Goal: Transaction & Acquisition: Purchase product/service

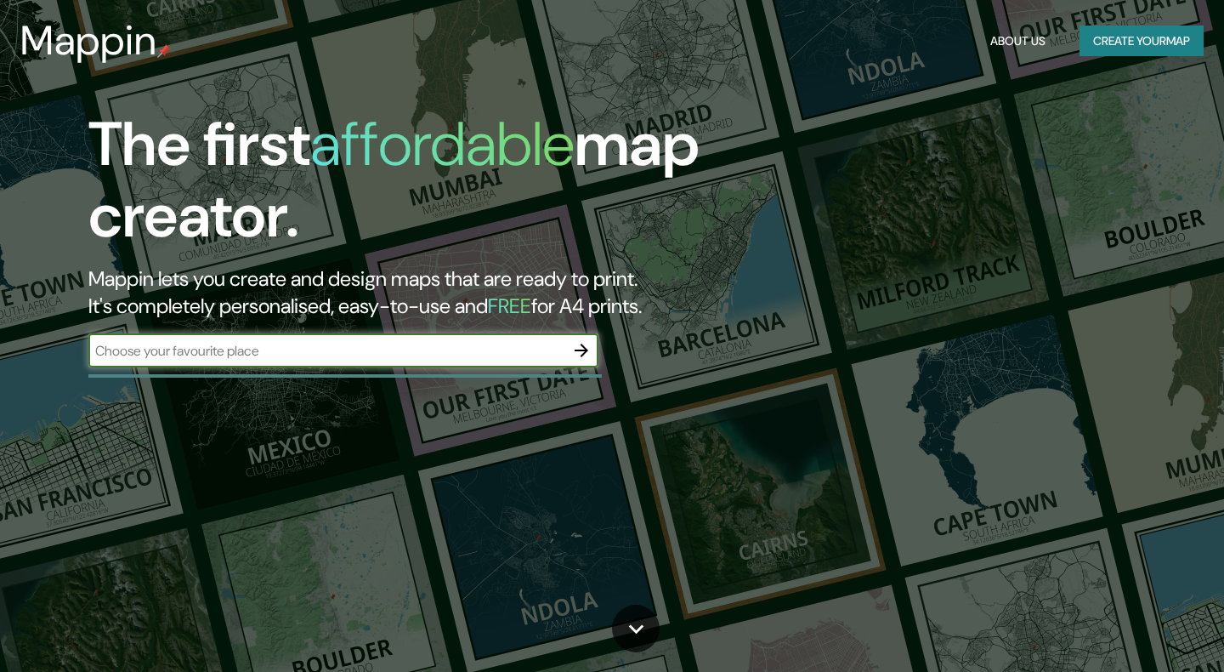
click at [326, 349] on input "text" at bounding box center [326, 351] width 476 height 20
type input "[GEOGRAPHIC_DATA], [GEOGRAPHIC_DATA]"
click at [576, 341] on icon "button" at bounding box center [581, 350] width 20 height 20
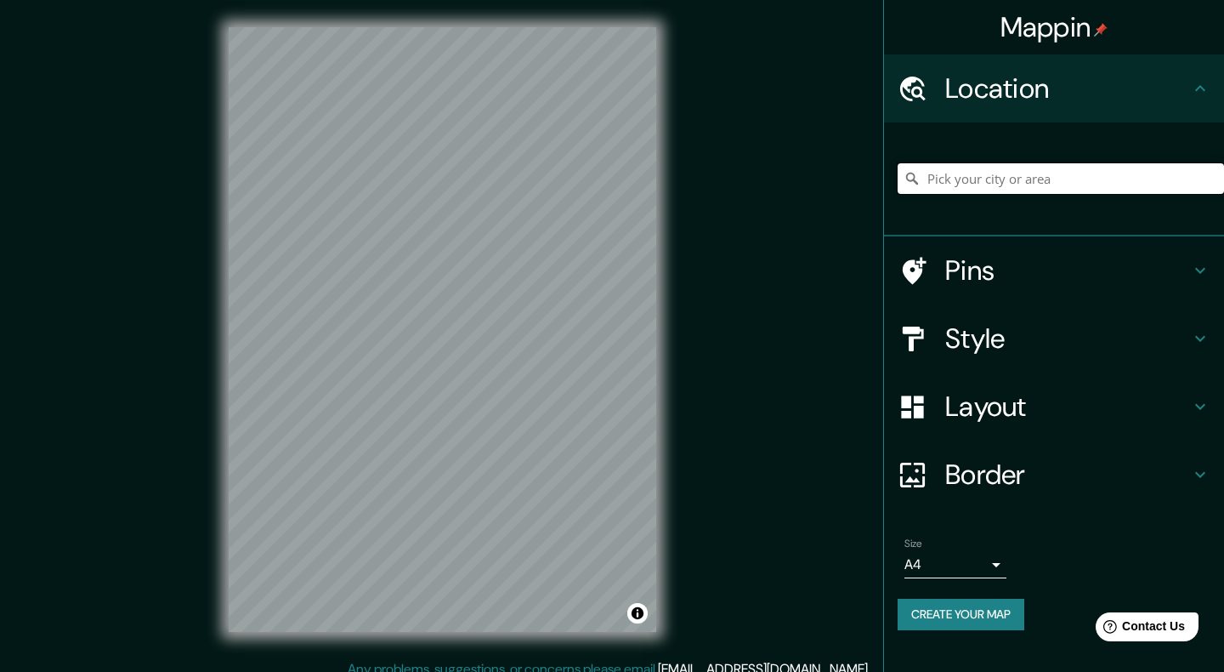
click at [990, 188] on input "Pick your city or area" at bounding box center [1061, 178] width 326 height 31
paste input "[GEOGRAPHIC_DATA], [GEOGRAPHIC_DATA]"
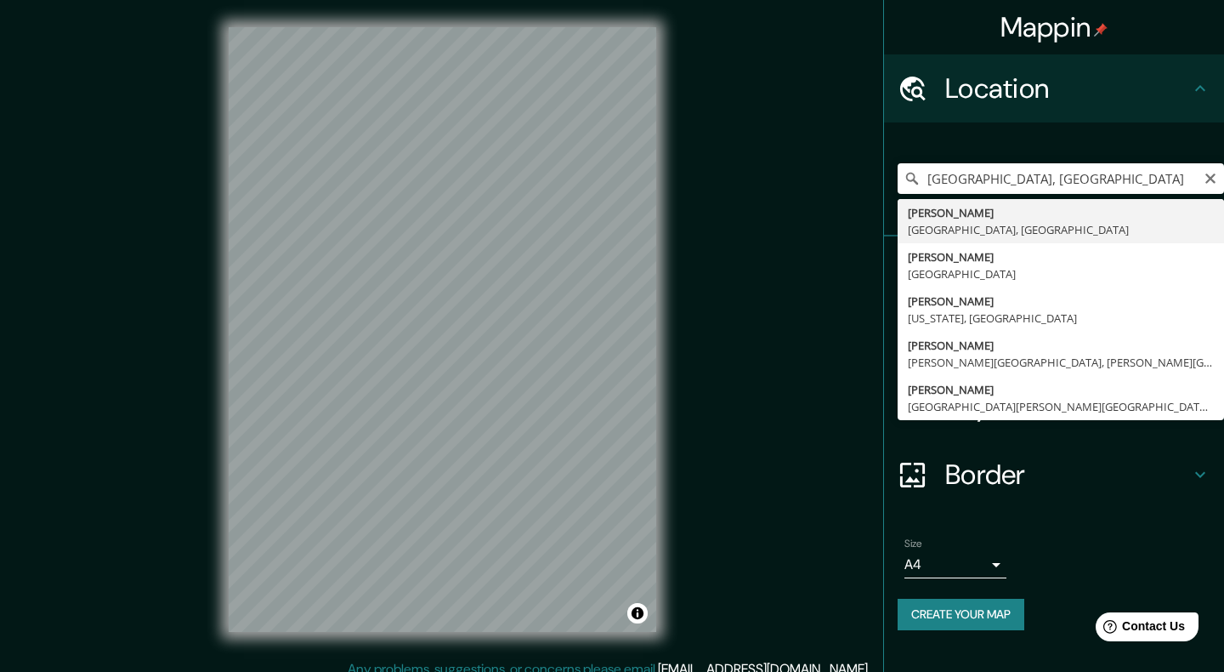
type input "Mendoza, [GEOGRAPHIC_DATA], [GEOGRAPHIC_DATA]"
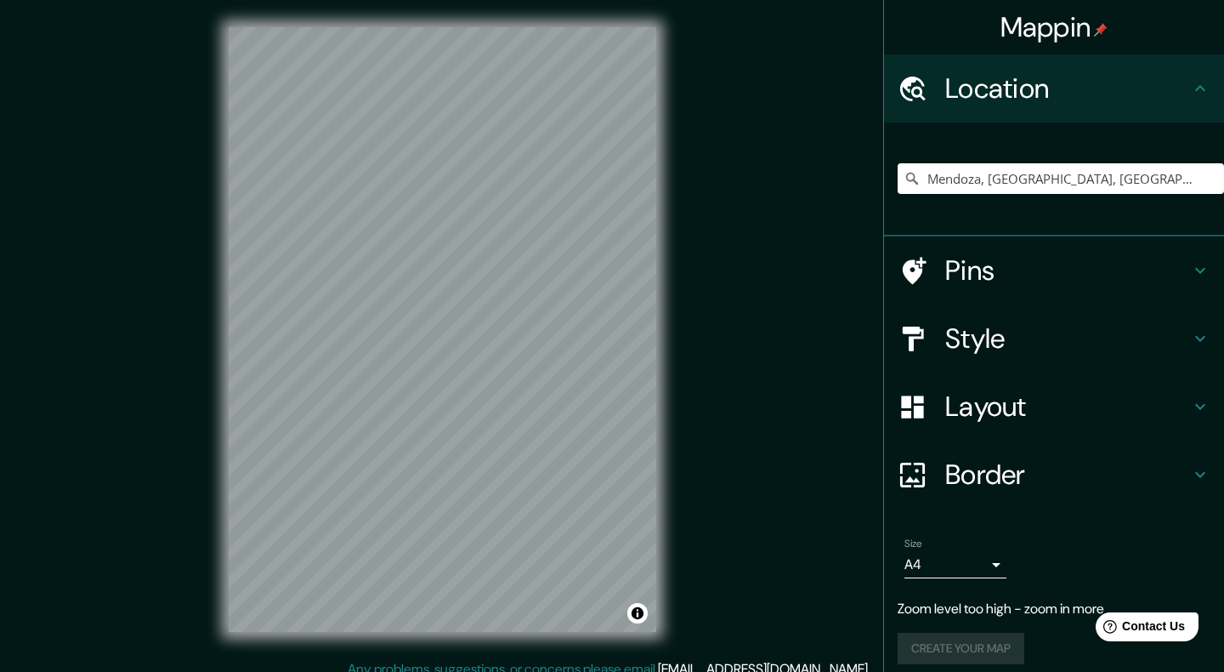
click at [820, 326] on div "Mappin Location [GEOGRAPHIC_DATA], [GEOGRAPHIC_DATA], [GEOGRAPHIC_DATA] Pins St…" at bounding box center [612, 343] width 1224 height 686
click at [991, 248] on div "Pins" at bounding box center [1054, 270] width 340 height 68
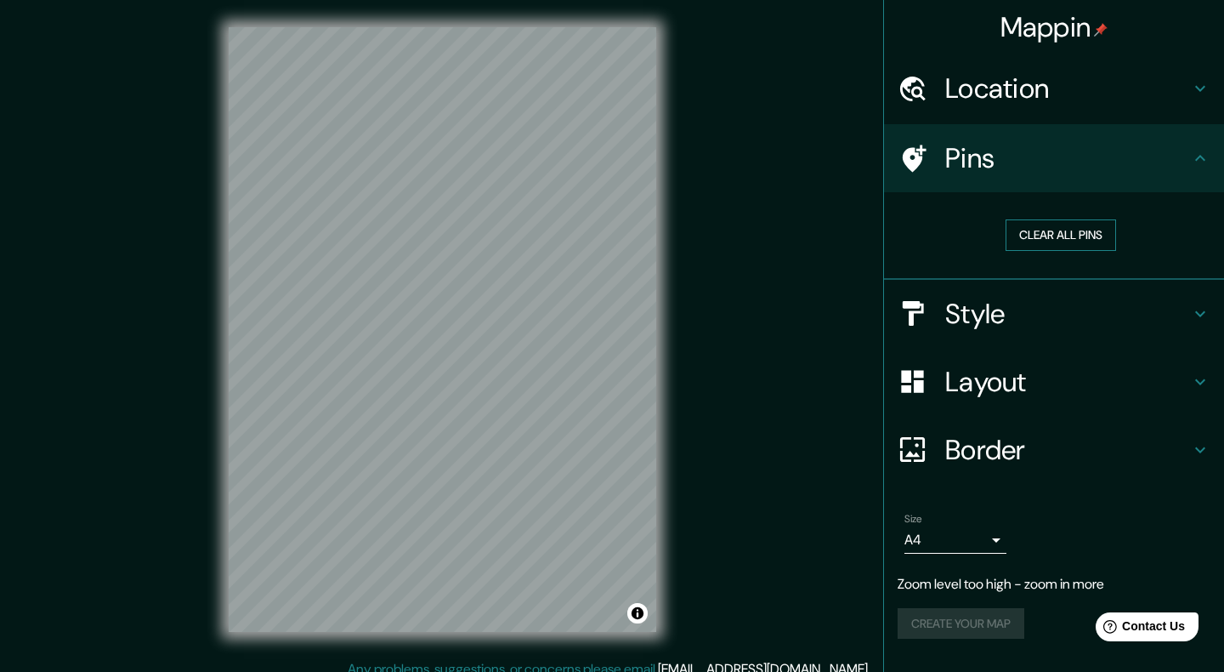
click at [1049, 241] on button "Clear all pins" at bounding box center [1061, 234] width 111 height 31
click at [1051, 307] on h4 "Style" at bounding box center [1067, 314] width 245 height 34
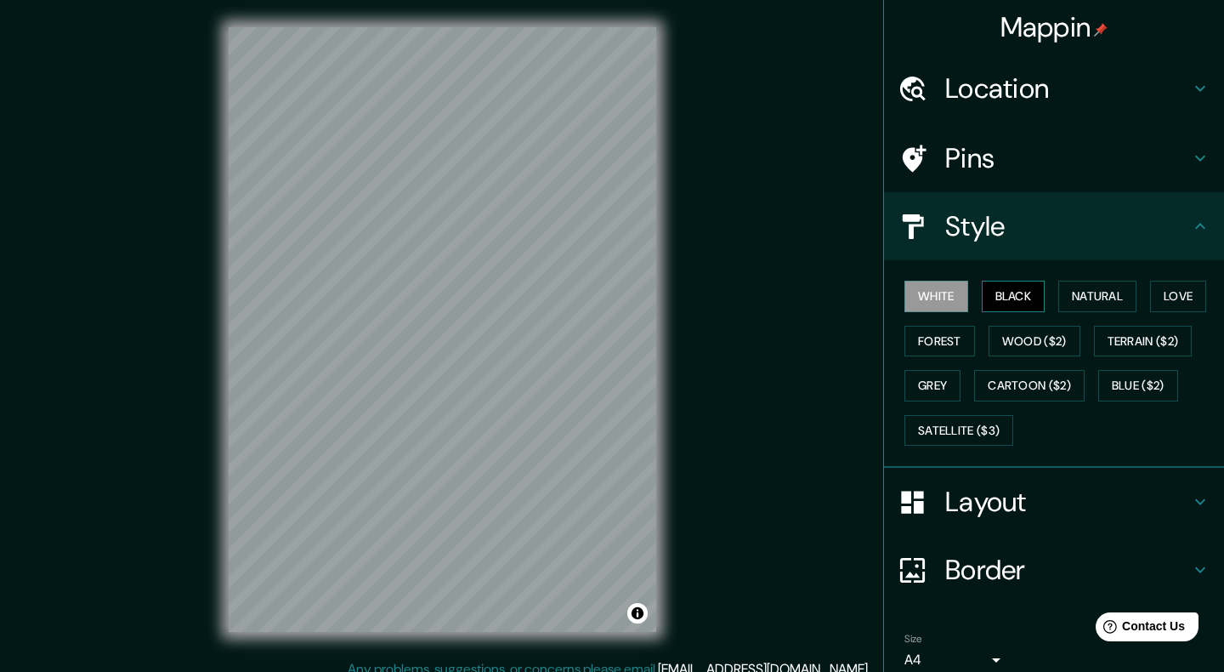
click at [1030, 295] on button "Black" at bounding box center [1014, 296] width 64 height 31
click at [957, 292] on button "White" at bounding box center [937, 296] width 64 height 31
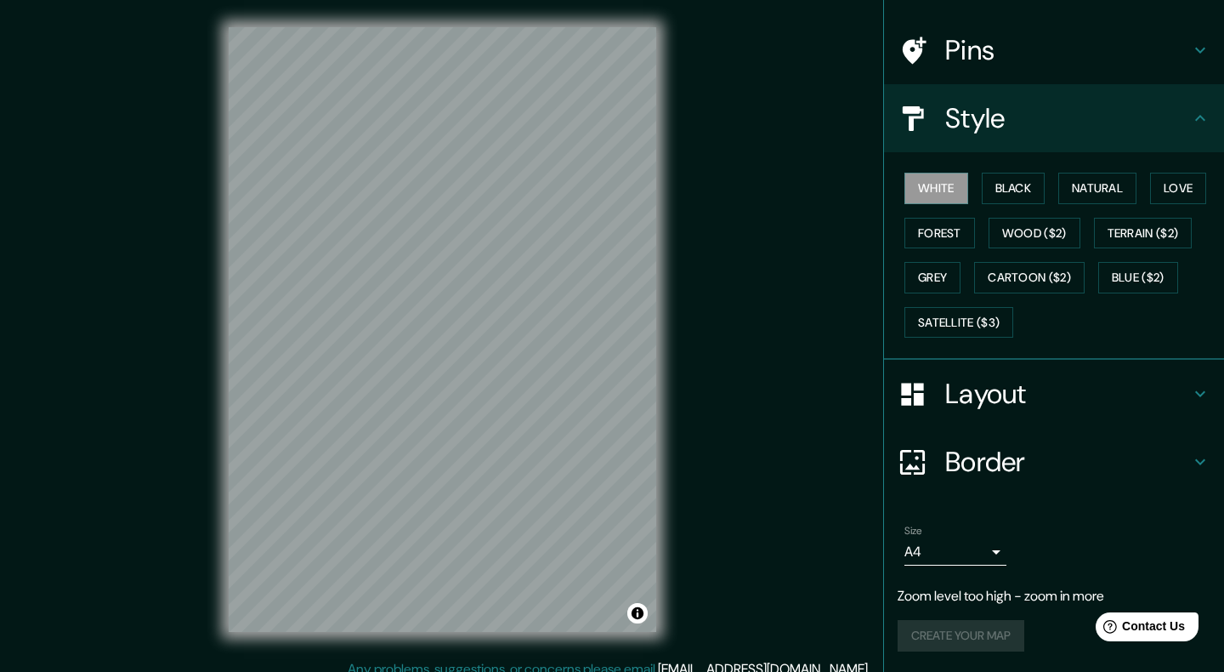
click at [1057, 381] on h4 "Layout" at bounding box center [1067, 394] width 245 height 34
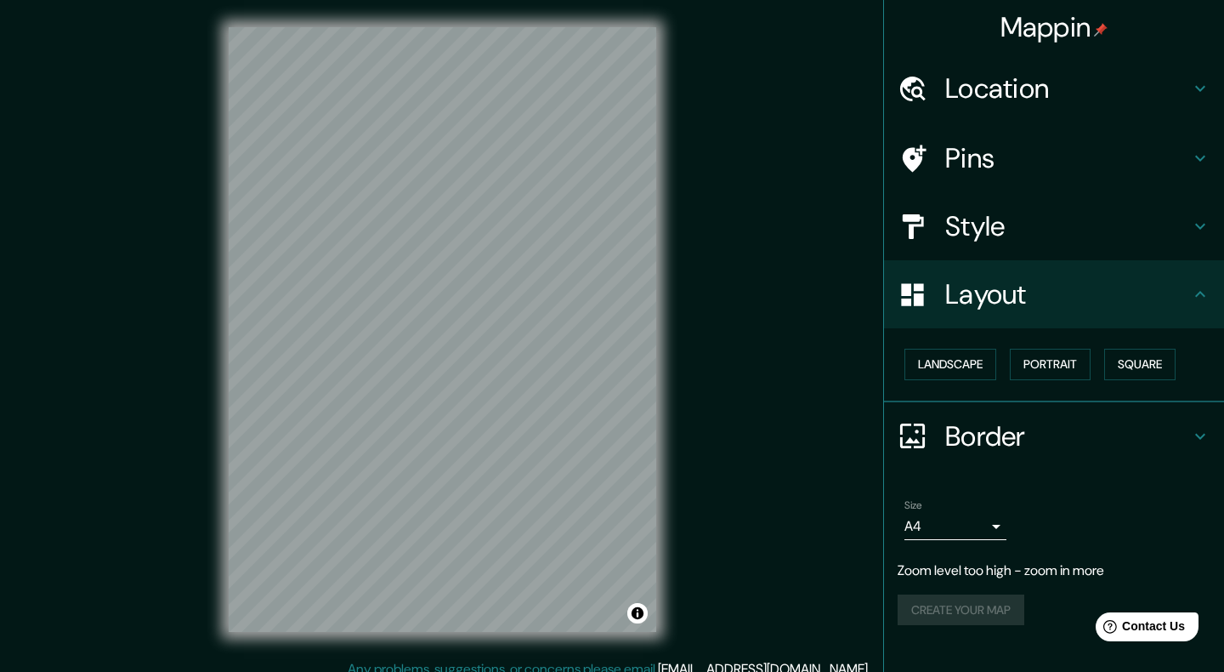
click at [1069, 446] on h4 "Border" at bounding box center [1067, 436] width 245 height 34
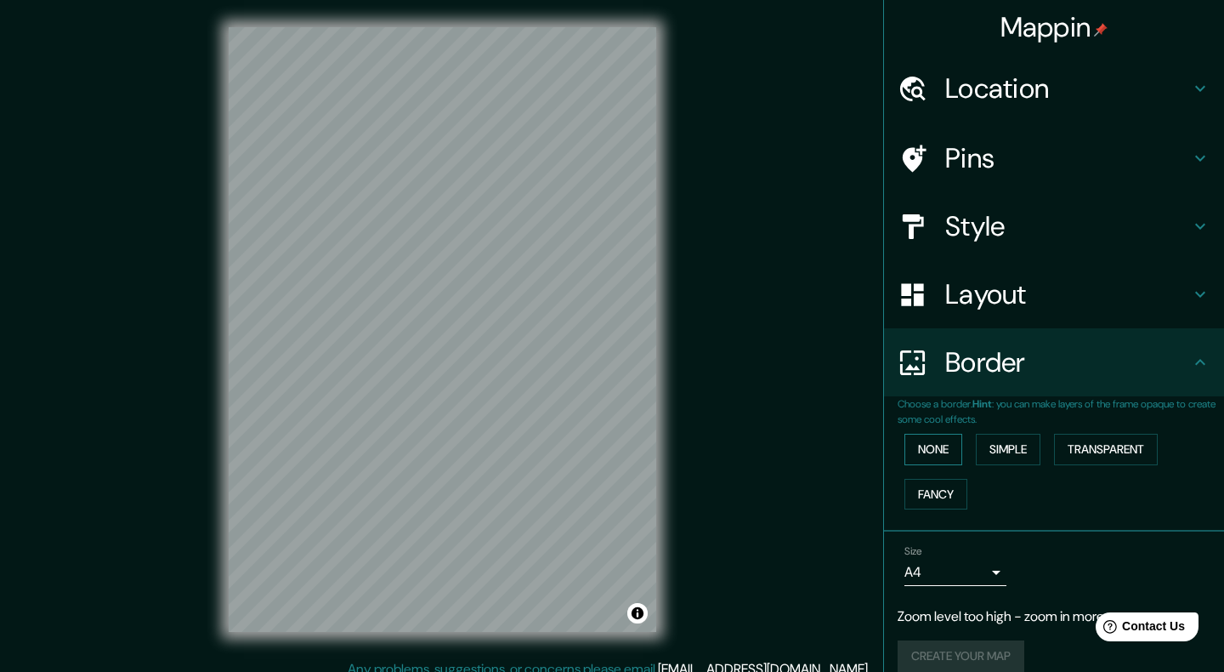
click at [947, 450] on button "None" at bounding box center [934, 449] width 58 height 31
click at [1010, 451] on button "Simple" at bounding box center [1008, 449] width 65 height 31
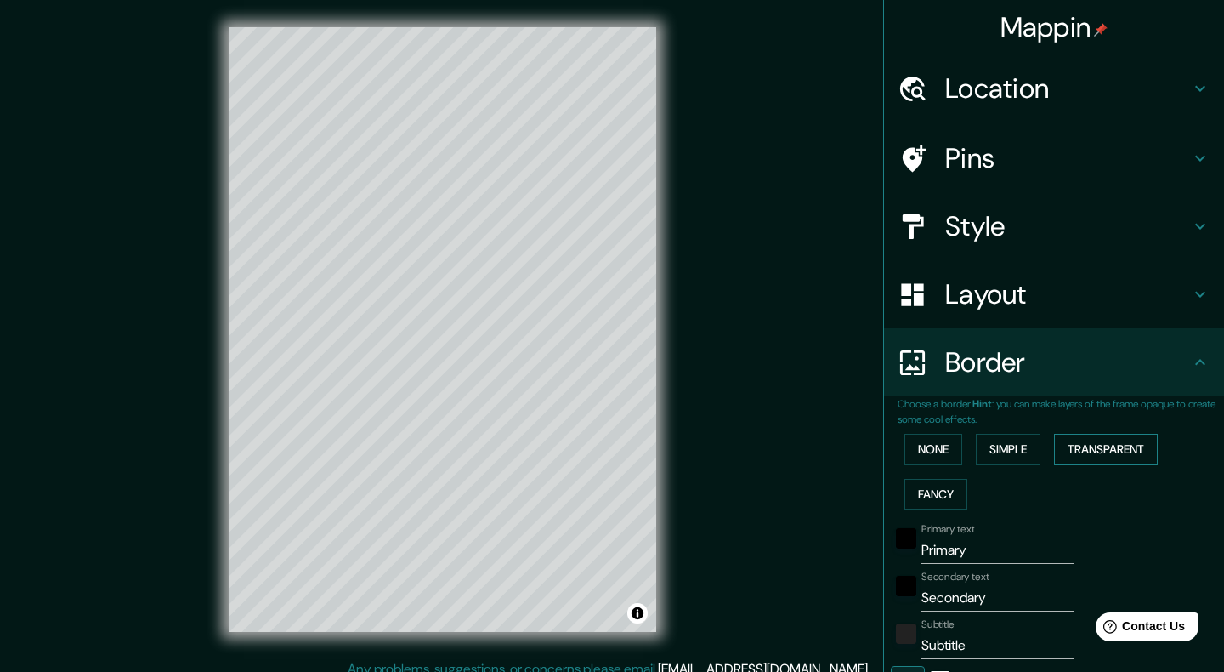
click at [1068, 455] on button "Transparent" at bounding box center [1106, 449] width 104 height 31
click at [949, 486] on button "Fancy" at bounding box center [936, 494] width 63 height 31
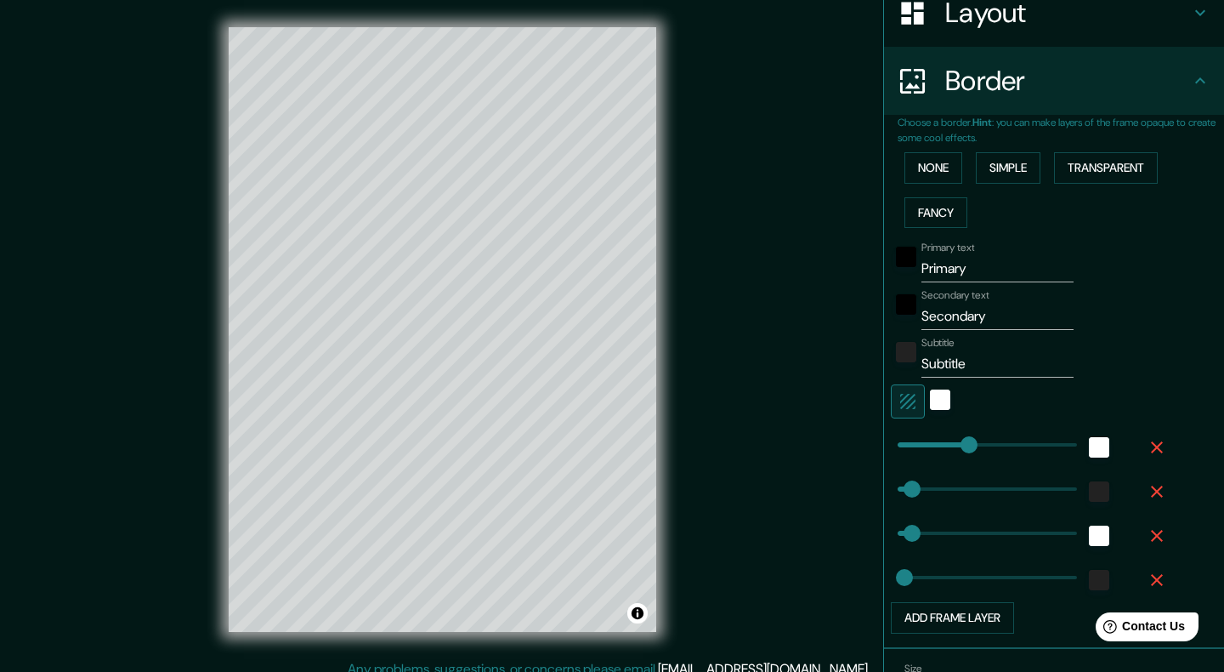
scroll to position [418, 0]
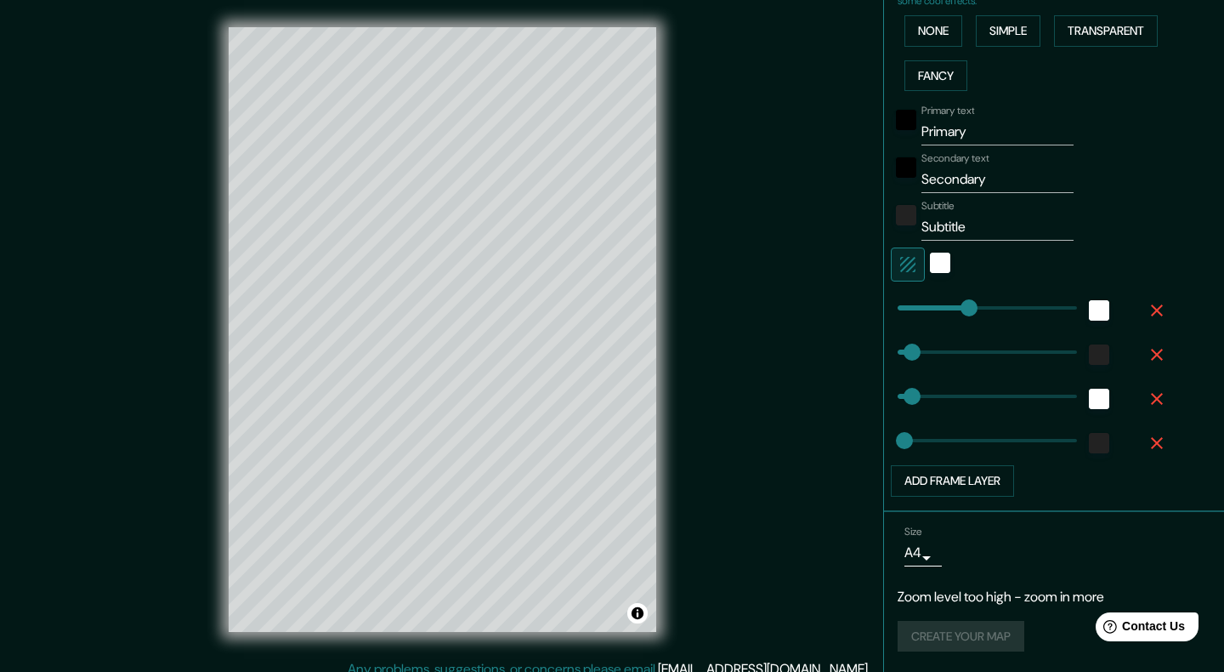
click at [919, 553] on body "Mappin Location [GEOGRAPHIC_DATA], [GEOGRAPHIC_DATA], [GEOGRAPHIC_DATA] Pins St…" at bounding box center [612, 336] width 1224 height 672
click at [939, 630] on li "A1 ($2.50)" at bounding box center [920, 636] width 83 height 31
click at [939, 562] on body "Mappin Location [GEOGRAPHIC_DATA], [GEOGRAPHIC_DATA], [GEOGRAPHIC_DATA] Pins St…" at bounding box center [612, 336] width 1224 height 672
click at [927, 600] on li "A3" at bounding box center [942, 605] width 83 height 31
type input "a4"
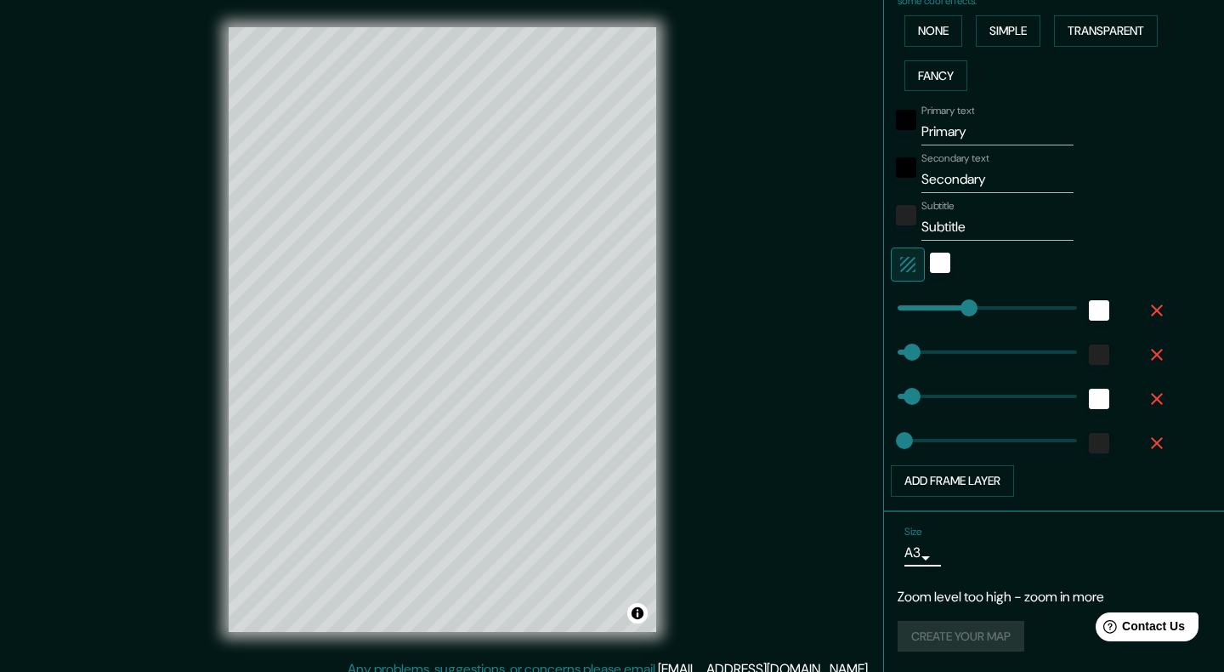
click at [1029, 553] on div "Size A3 a4" at bounding box center [1054, 546] width 313 height 54
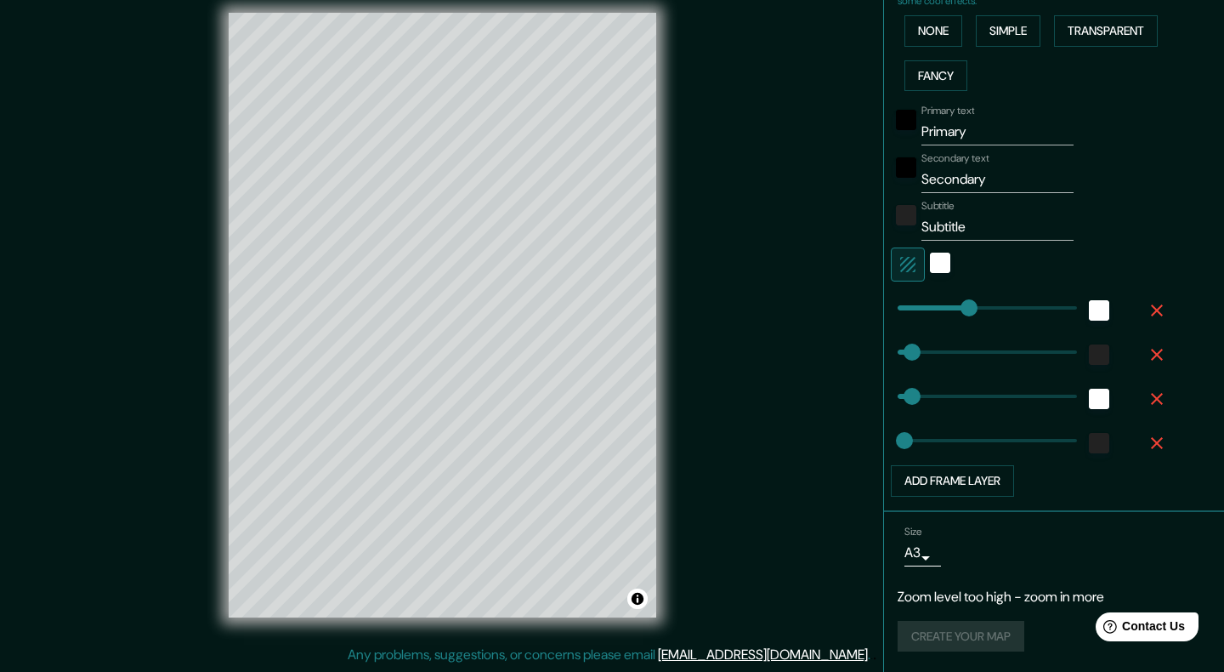
click at [923, 556] on body "Mappin Location [GEOGRAPHIC_DATA], [GEOGRAPHIC_DATA], [GEOGRAPHIC_DATA] Pins St…" at bounding box center [612, 322] width 1224 height 672
click at [922, 593] on li "A3" at bounding box center [919, 605] width 83 height 31
type input "40"
type input "201"
type input "40"
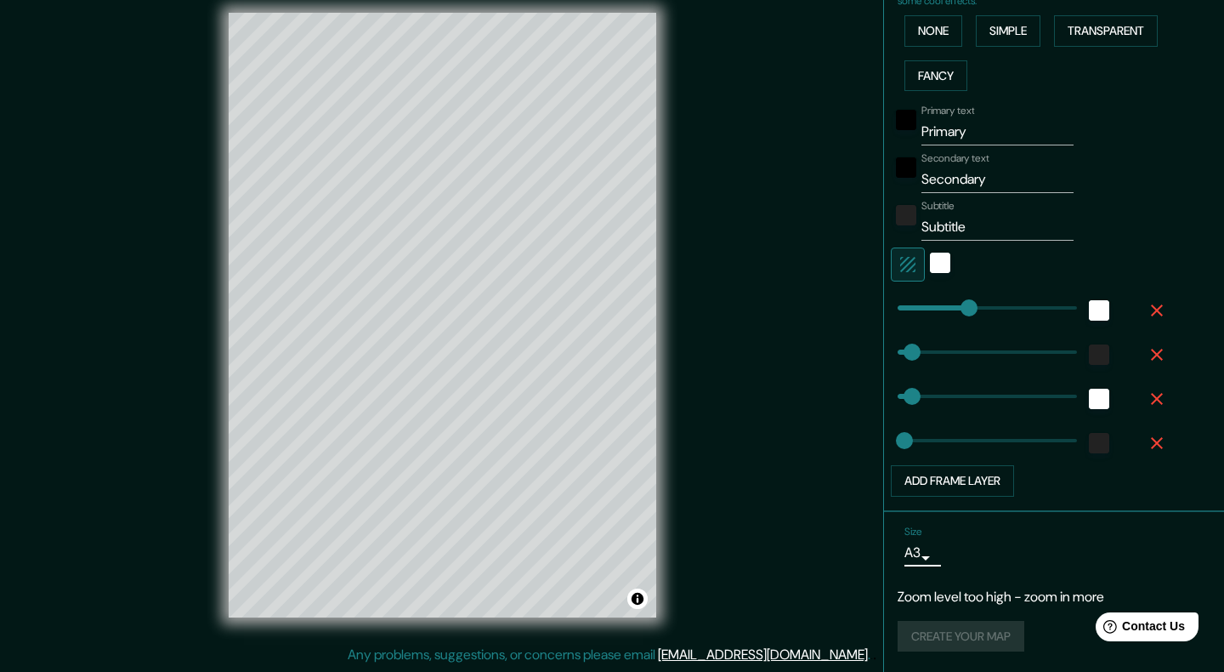
type input "20"
type input "201"
type input "40"
type input "20"
type input "201"
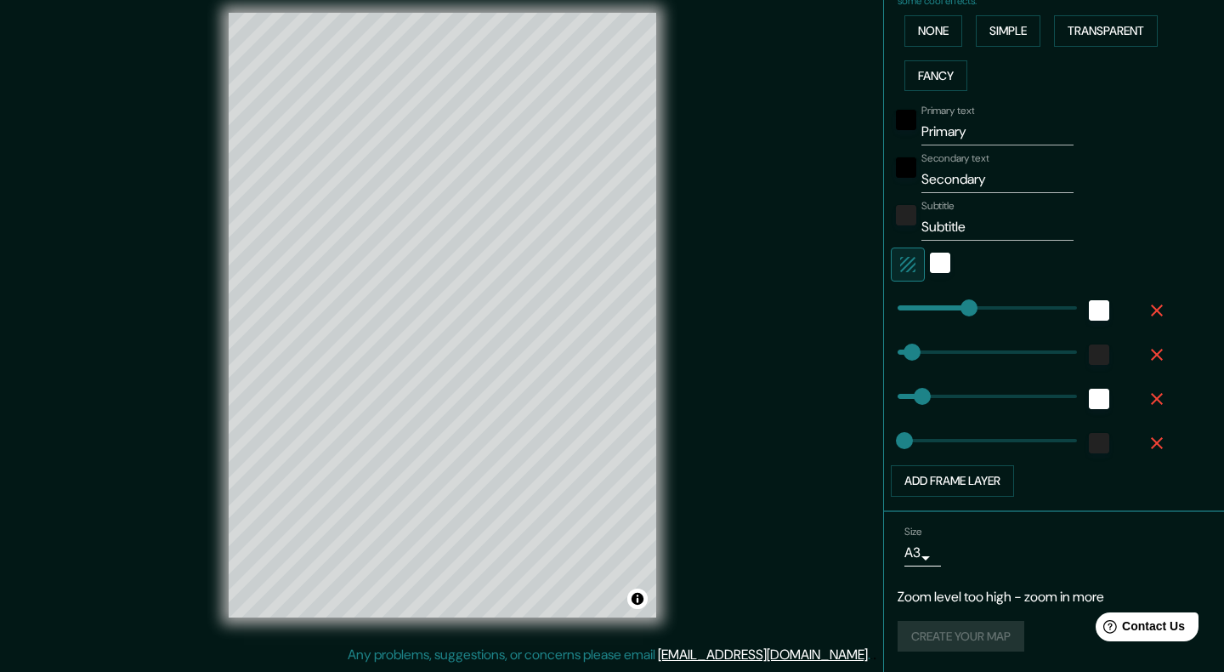
type input "40"
type input "20"
type input "201"
type input "40"
type input "20"
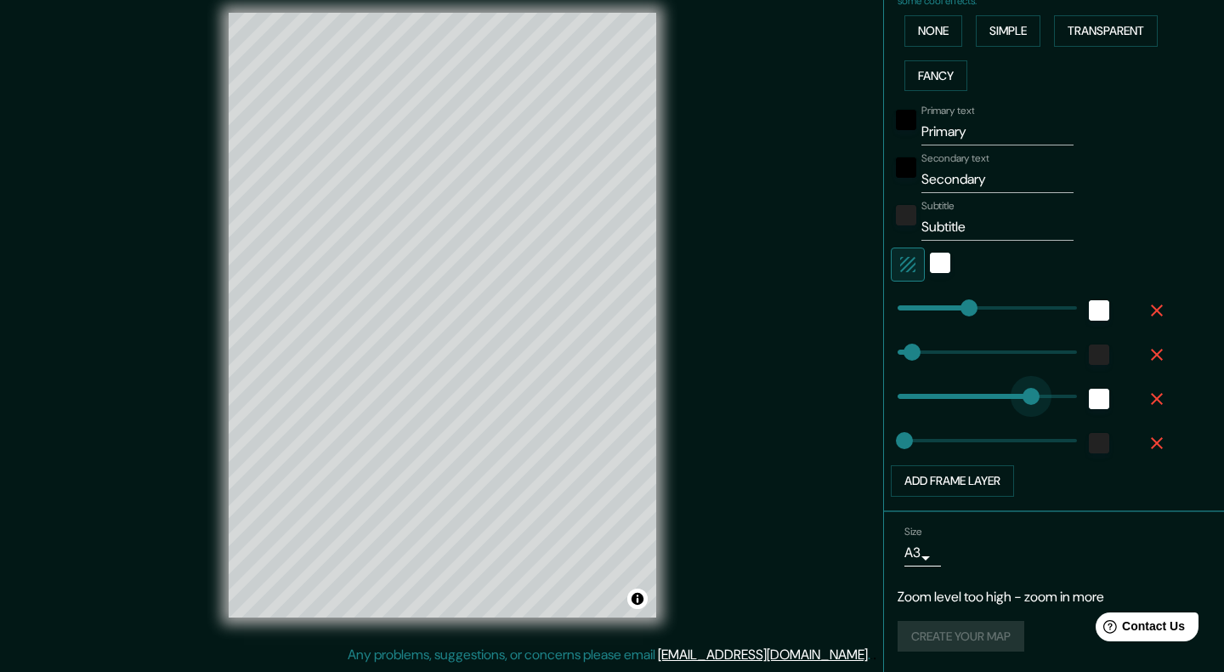
type input "0"
drag, startPoint x: 1031, startPoint y: 396, endPoint x: 818, endPoint y: 397, distance: 213.4
type input "201"
type input "40"
type input "20"
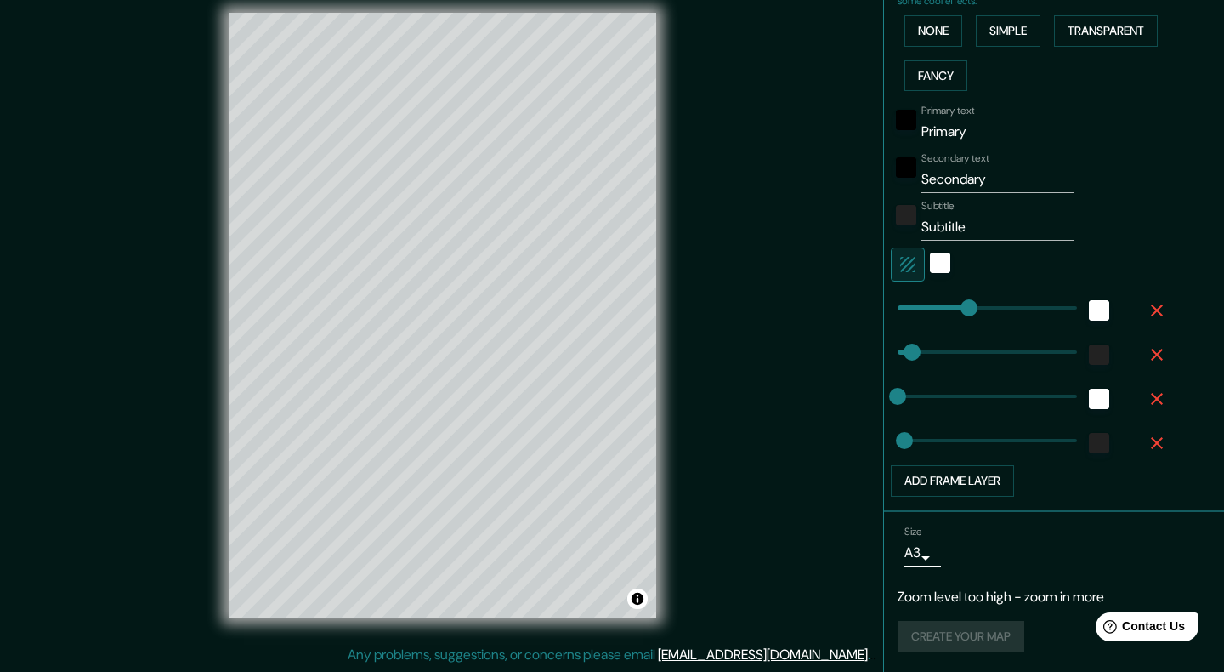
type input "40"
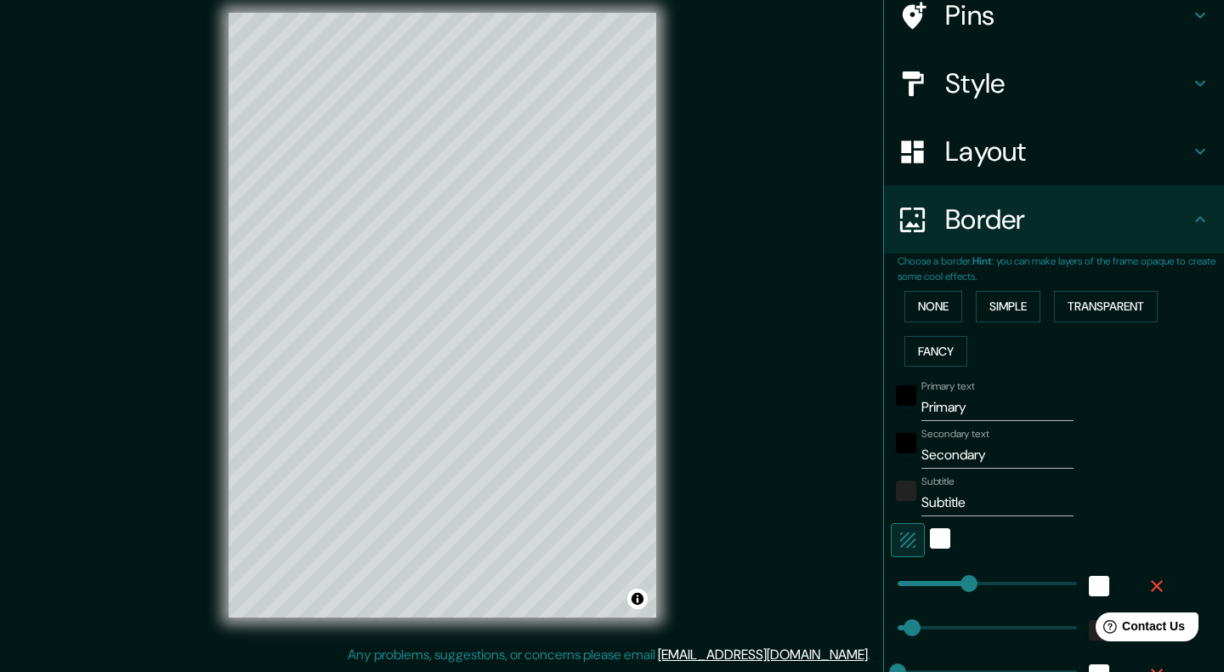
scroll to position [0, 0]
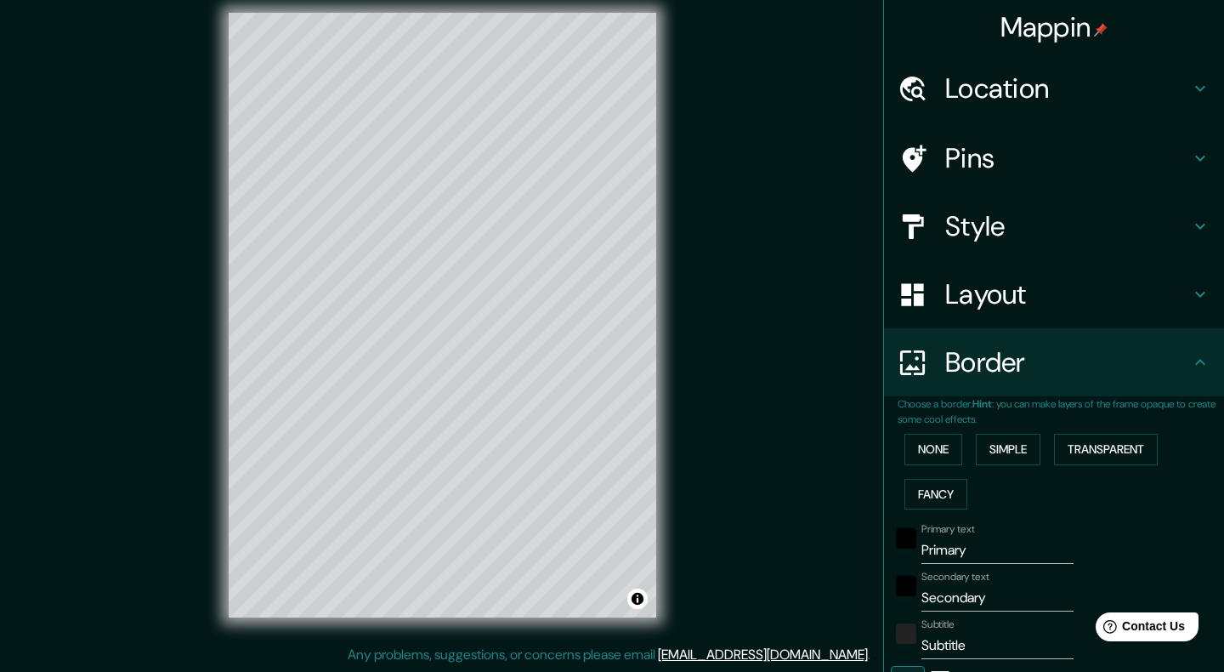
click at [1035, 224] on h4 "Style" at bounding box center [1067, 226] width 245 height 34
type input "201"
type input "40"
type input "20"
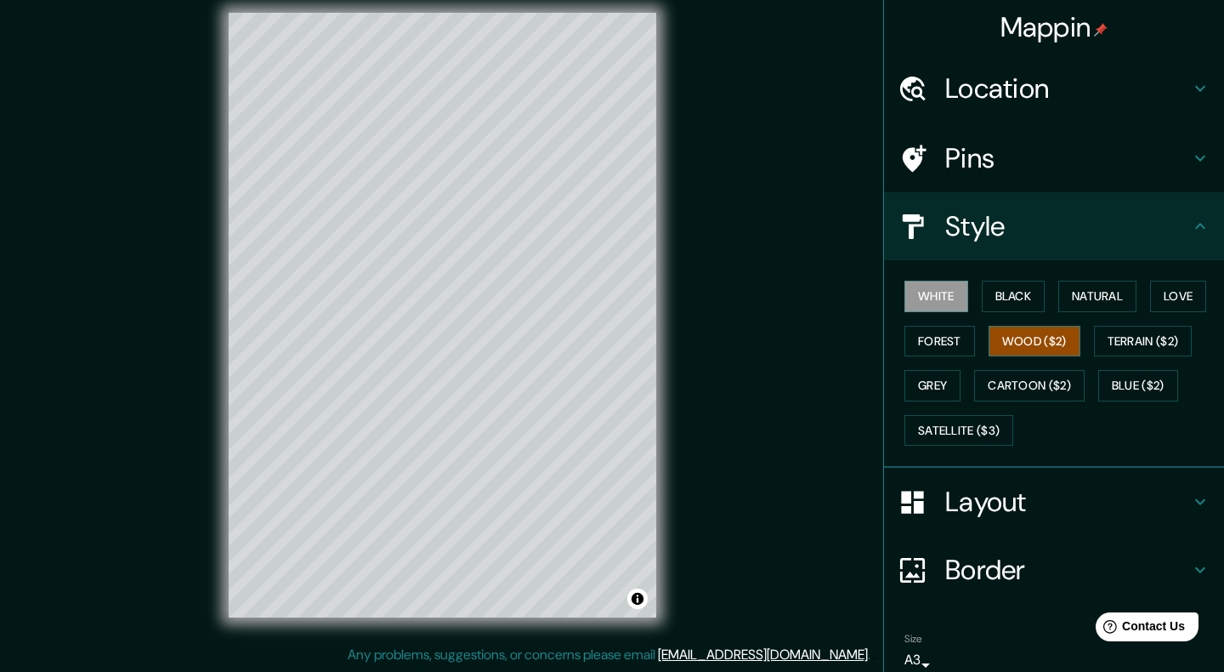
click at [1058, 341] on button "Wood ($2)" at bounding box center [1035, 341] width 92 height 31
click at [945, 343] on button "Forest" at bounding box center [940, 341] width 71 height 31
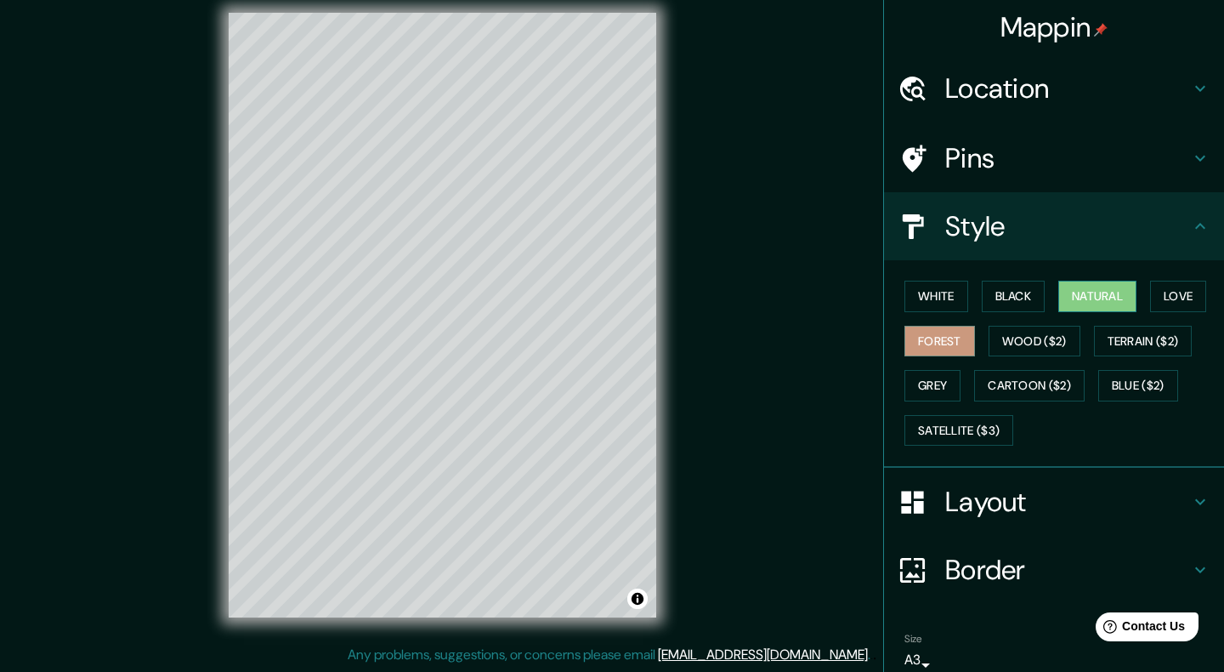
click at [1106, 307] on button "Natural" at bounding box center [1097, 296] width 78 height 31
